Goal: Browse casually

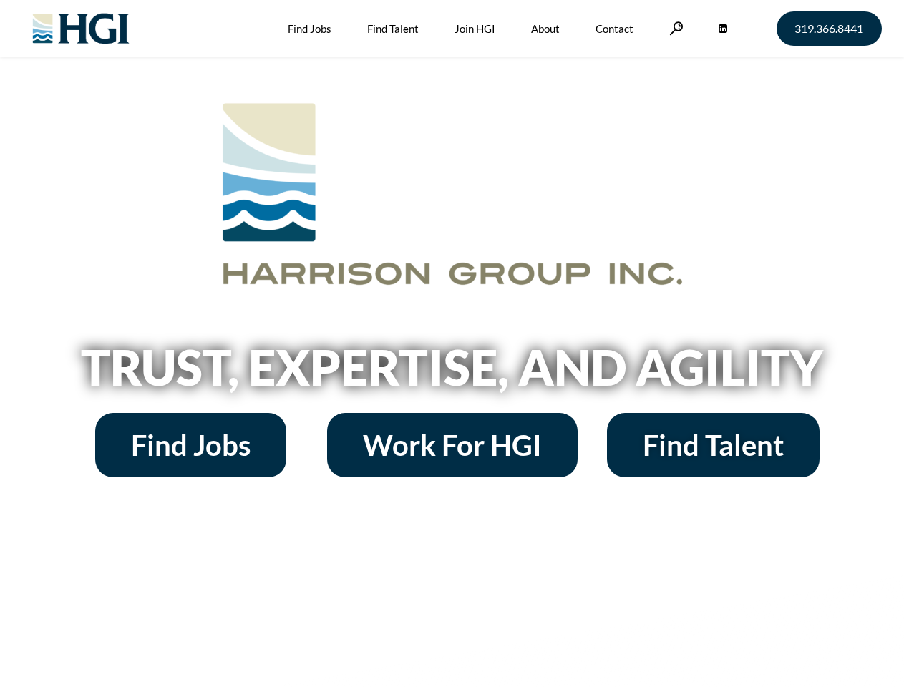
click at [452, 344] on h2 "Trust, Expertise, and Agility" at bounding box center [452, 367] width 816 height 49
click at [674, 28] on link at bounding box center [676, 28] width 14 height 14
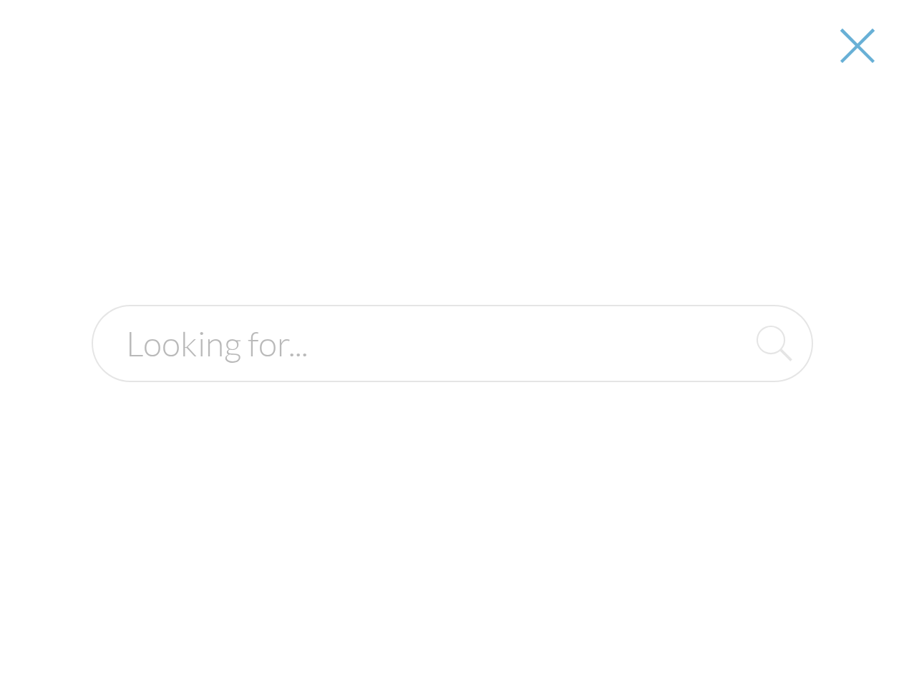
click at [452, 372] on div at bounding box center [452, 343] width 902 height 687
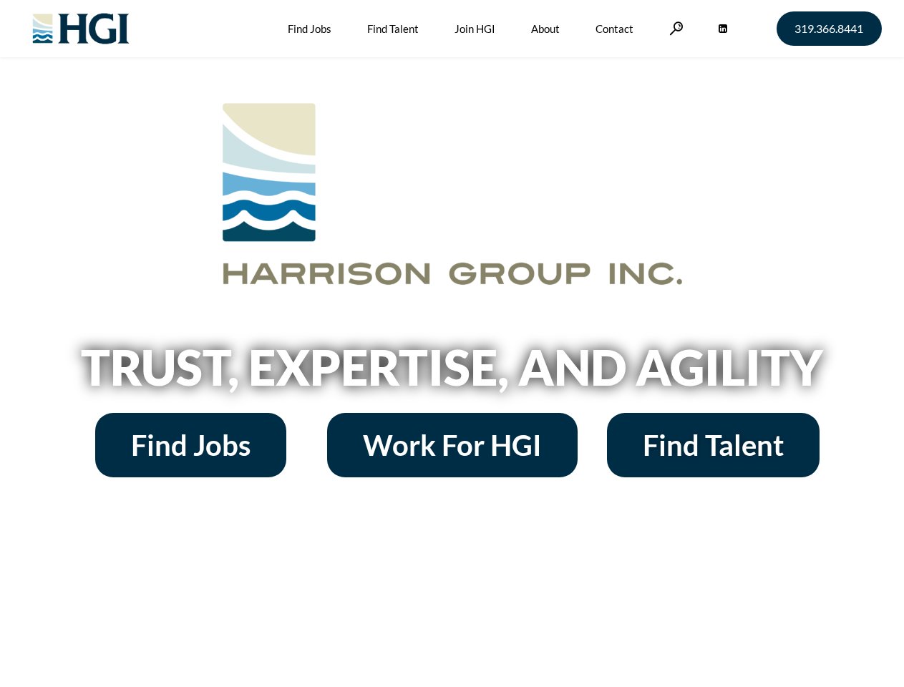
click at [452, 344] on h2 "Trust, Expertise, and Agility" at bounding box center [452, 367] width 816 height 49
click at [674, 28] on link at bounding box center [676, 28] width 14 height 14
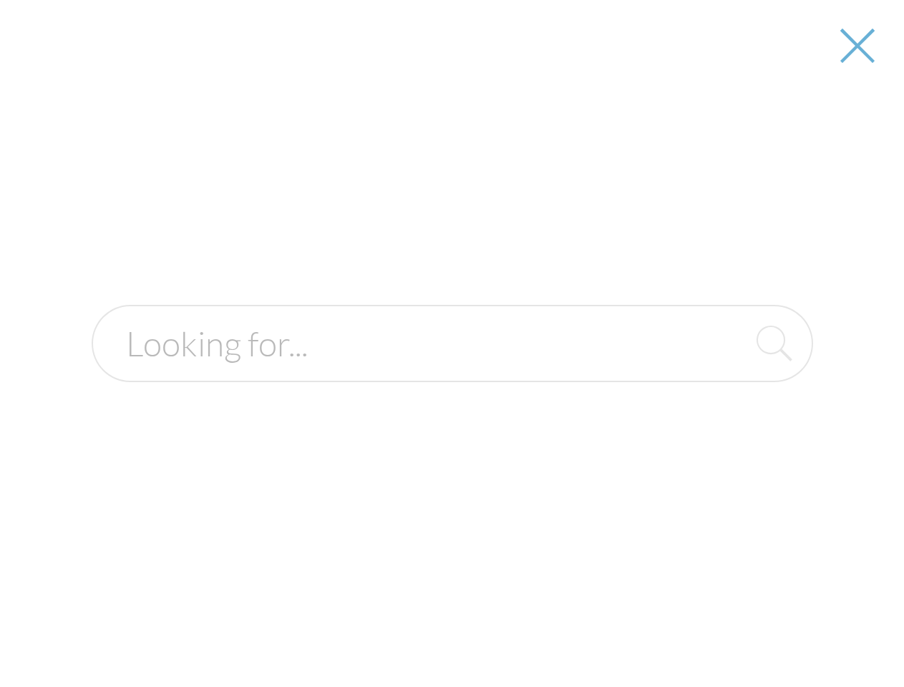
click at [452, 372] on h2 "Trust, Expertise, and Agility" at bounding box center [452, 367] width 816 height 49
